Goal: Task Accomplishment & Management: Complete application form

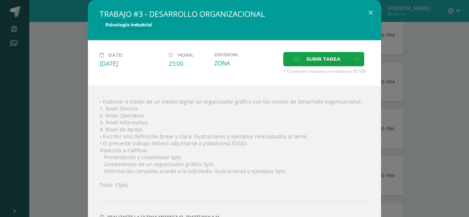
scroll to position [8, 0]
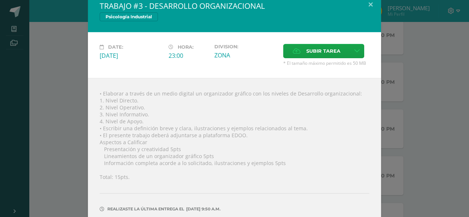
click at [405, 75] on div "TRABAJO #3 - DESARROLLO ORGANIZACIONAL Psicología Industrial Date: [DATE] Hora:…" at bounding box center [234, 120] width 463 height 256
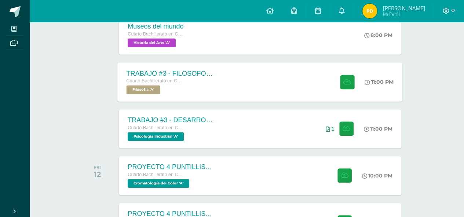
click at [311, 92] on div "TRABAJO #3 - FILOSOFOS [DEMOGRAPHIC_DATA] Cuarto Bachillerato en CCLL con Orien…" at bounding box center [260, 81] width 285 height 39
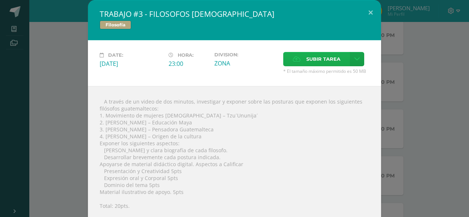
click at [346, 56] on label "Subir tarea" at bounding box center [316, 59] width 67 height 14
click at [0, 0] on input "Subir tarea" at bounding box center [0, 0] width 0 height 0
click at [356, 60] on link at bounding box center [357, 59] width 14 height 14
click at [348, 75] on link "Subir enlace" at bounding box center [328, 74] width 73 height 11
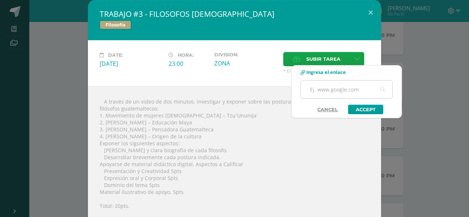
click at [336, 93] on input "text" at bounding box center [347, 90] width 92 height 18
click at [336, 88] on input "text" at bounding box center [347, 90] width 92 height 18
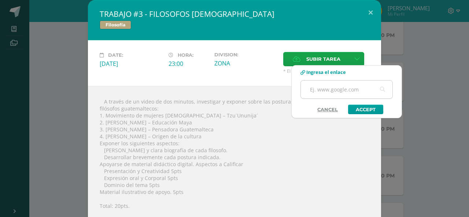
click at [336, 88] on input "text" at bounding box center [347, 90] width 92 height 18
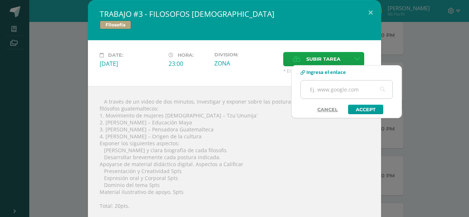
click at [335, 88] on input "text" at bounding box center [347, 90] width 92 height 18
click at [337, 88] on input "text" at bounding box center [347, 90] width 92 height 18
click at [347, 88] on input "text" at bounding box center [347, 90] width 92 height 18
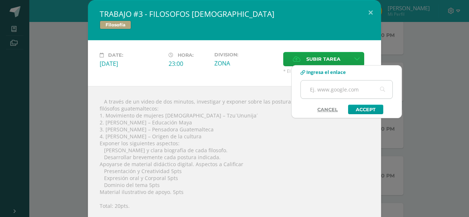
click at [347, 88] on input "text" at bounding box center [347, 90] width 92 height 18
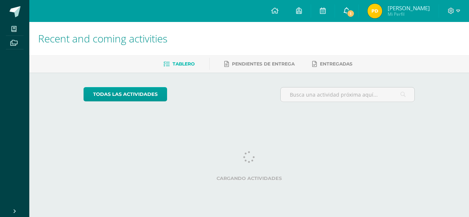
click at [344, 11] on icon at bounding box center [347, 10] width 6 height 7
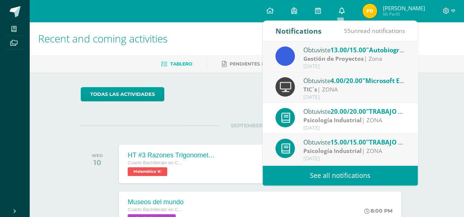
click at [343, 11] on link "0" at bounding box center [340, 11] width 23 height 22
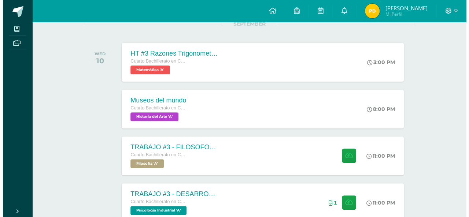
scroll to position [105, 0]
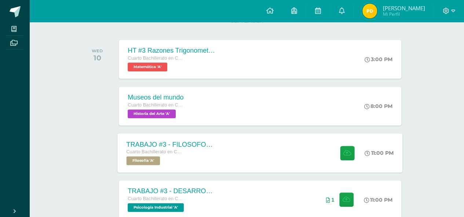
click at [294, 155] on div "TRABAJO #3 - FILOSOFOS GUATEMALTECOS Cuarto Bachillerato en CCLL con Orientació…" at bounding box center [260, 152] width 285 height 39
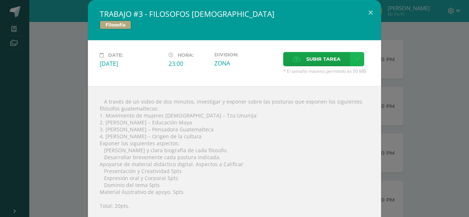
click at [356, 59] on link at bounding box center [357, 59] width 14 height 14
click at [336, 79] on link "Subir enlace" at bounding box center [328, 74] width 73 height 11
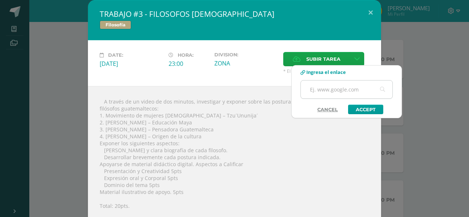
click at [329, 88] on input "text" at bounding box center [347, 90] width 92 height 18
type input "https://www.canva.com/design/DAGyl2E-BHU/nhkbl0Gom3YetYNMNSRxZA/view?utm_conten…"
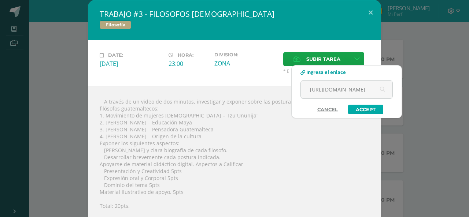
click at [366, 108] on link "Accept" at bounding box center [365, 110] width 35 height 10
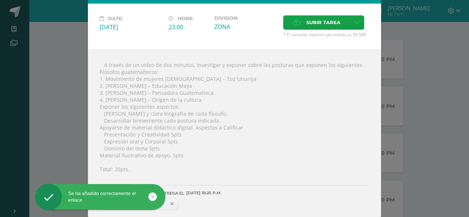
scroll to position [38, 0]
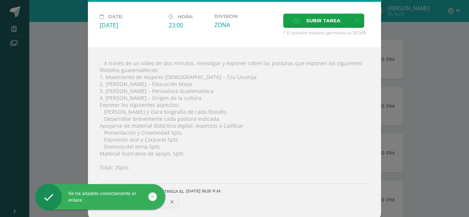
click at [174, 194] on div "Se ha añadido correctamente el enlace" at bounding box center [112, 198] width 134 height 28
click at [174, 199] on div "Se ha añadido correctamente el enlace" at bounding box center [112, 198] width 134 height 28
click at [173, 198] on div "Se ha añadido correctamente el enlace" at bounding box center [112, 198] width 134 height 28
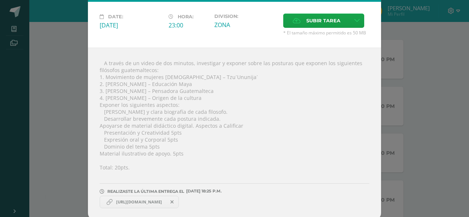
click at [130, 199] on div "Se ha añadido correctamente el enlace" at bounding box center [112, 198] width 134 height 28
click at [130, 199] on span "https://www.canva.com/design/DAGyl2E-BHU/nhkbl0Gom3YetYNMNSRxZA/view?utm_conten…" at bounding box center [138, 202] width 53 height 6
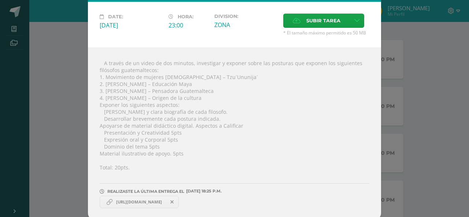
click at [130, 199] on span "https://www.canva.com/design/DAGyl2E-BHU/nhkbl0Gom3YetYNMNSRxZA/view?utm_conten…" at bounding box center [138, 202] width 53 height 6
copy link "https://www.canva.com/design/DAGyl2E-BHU/nhkbl0Gom3YetYNMNSRxZA/view?utm_conten…"
click at [130, 199] on span "https://www.canva.com/design/DAGyl2E-BHU/nhkbl0Gom3YetYNMNSRxZA/view?utm_conten…" at bounding box center [138, 202] width 53 height 6
click at [354, 23] on icon at bounding box center [356, 21] width 5 height 6
click at [343, 39] on link "Subir enlace" at bounding box center [328, 36] width 73 height 11
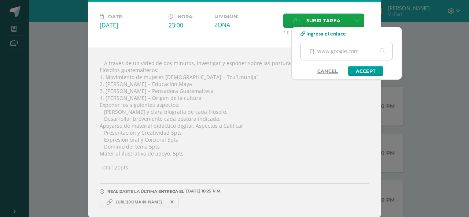
click at [342, 51] on input "text" at bounding box center [347, 51] width 92 height 18
type input "https://www.canva.com/design/DAGyl2E-BHU/nhkbl0Gom3YetYNMNSRxZA/view?utm_conten…"
click at [365, 68] on link "Accept" at bounding box center [365, 71] width 35 height 10
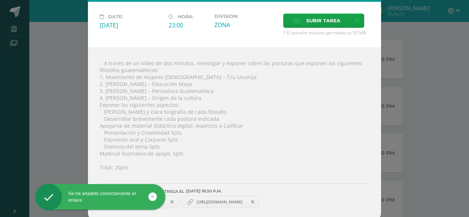
click at [166, 199] on span "https://www.canva.com/design/DAGyl2E-BHU/nhkbl0Gom3YetYNMNSRxZA/view?utm_conten…" at bounding box center [138, 202] width 53 height 6
copy link "https://www.canva.com/design/DAGyl2E-BHU/nhkbl0Gom3YetYNMNSRxZA/view?utm_conten…"
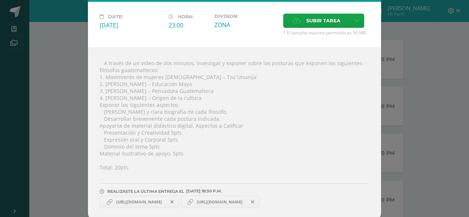
click at [227, 156] on div " A través de un video de dos minutos, investigar y exponer sobre las posturas …" at bounding box center [234, 134] width 293 height 173
click at [158, 199] on span "https://www.canva.com/design/DAGyl2E-BHU/nhkbl0Gom3YetYNMNSRxZA/view?utm_conten…" at bounding box center [138, 202] width 53 height 6
copy link "https://www.canva.com/design/DAGyl2E-BHU/nhkbl0Gom3YetYNMNSRxZA/view?utm_conten…"
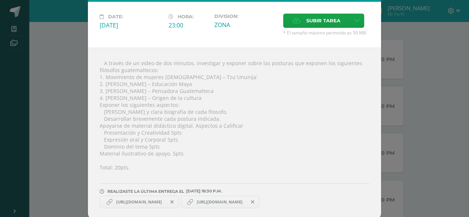
click at [258, 131] on div " A través de un video de dos minutos, investigar y exponer sobre las posturas …" at bounding box center [234, 134] width 293 height 173
click at [166, 199] on span "https://www.canva.com/design/DAGyl2E-BHU/nhkbl0Gom3YetYNMNSRxZA/view?utm_conten…" at bounding box center [138, 202] width 53 height 6
copy link "https://www.canva.com/design/DAGyl2E-BHU/nhkbl0Gom3YetYNMNSRxZA/view?utm_conten…"
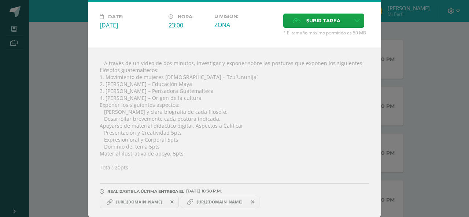
click at [174, 200] on icon at bounding box center [171, 202] width 3 height 5
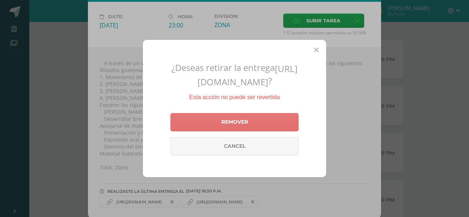
click at [258, 132] on link "Remover" at bounding box center [234, 122] width 128 height 18
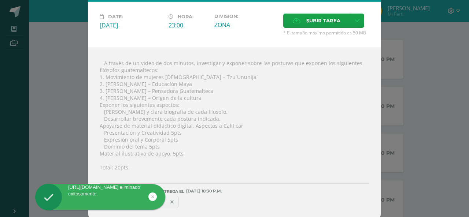
click at [174, 200] on icon at bounding box center [171, 202] width 3 height 5
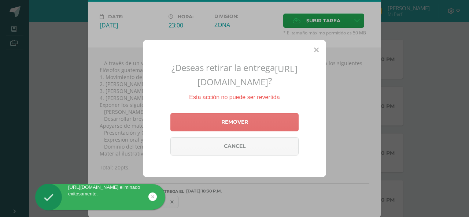
click at [217, 132] on link "Remover" at bounding box center [234, 122] width 128 height 18
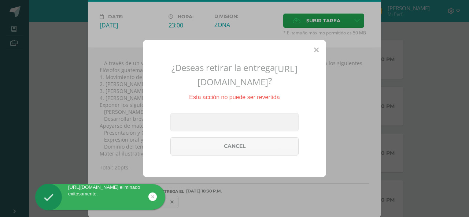
scroll to position [31, 0]
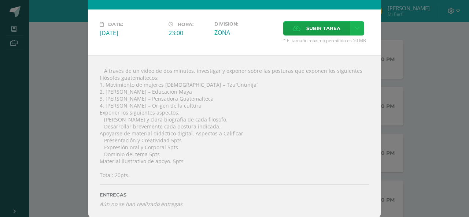
click at [355, 34] on link at bounding box center [357, 28] width 14 height 14
click at [333, 41] on span "Subir enlace" at bounding box center [322, 44] width 31 height 7
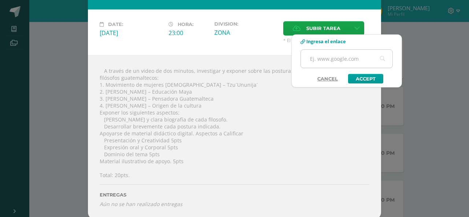
click at [336, 58] on input "text" at bounding box center [347, 59] width 92 height 18
type input "https://youtu.be/imZqAPcuViw"
click at [375, 81] on link "Accept" at bounding box center [365, 79] width 35 height 10
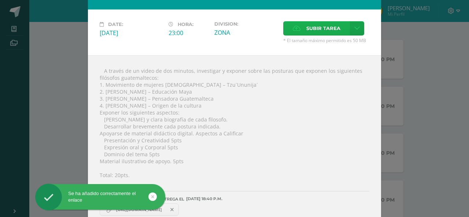
click at [332, 24] on span "Subir tarea" at bounding box center [323, 29] width 34 height 14
click at [0, 0] on input "Subir tarea" at bounding box center [0, 0] width 0 height 0
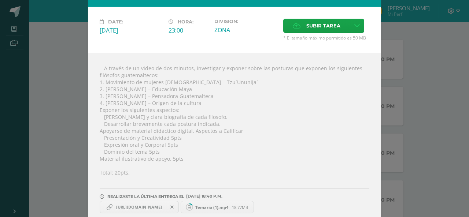
scroll to position [38, 0]
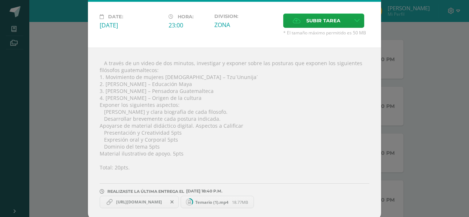
click at [295, 151] on div " A través de un video de dos minutos, investigar y exponer sobre las posturas …" at bounding box center [234, 134] width 293 height 173
click at [226, 200] on span "Temario (1).mp4" at bounding box center [212, 202] width 40 height 5
